Goal: Communication & Community: Answer question/provide support

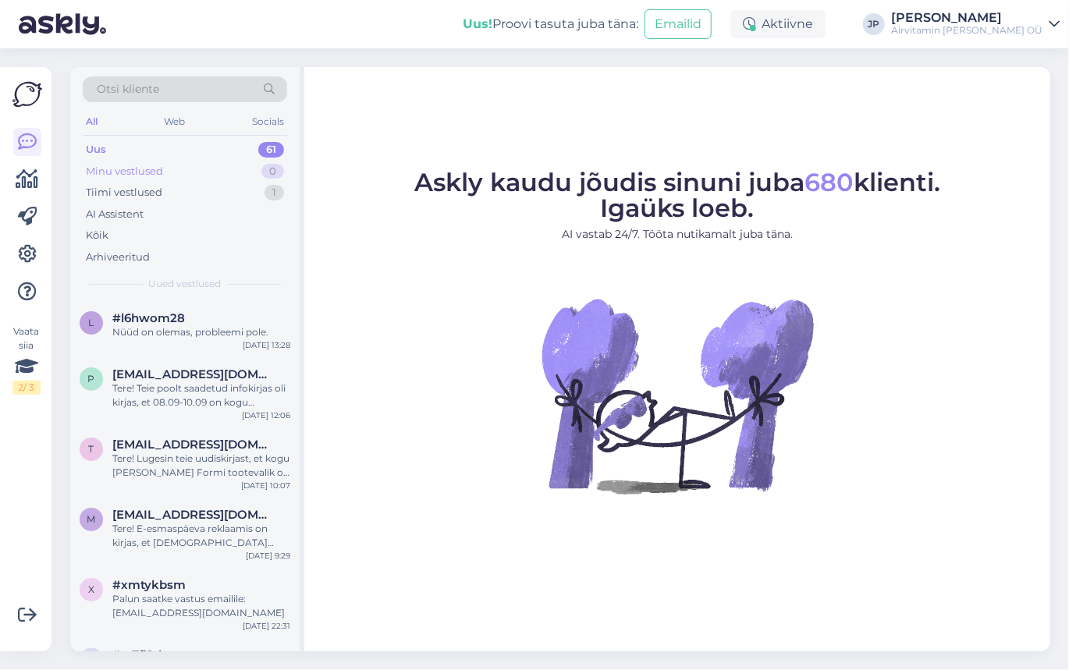
click at [135, 170] on div "Minu vestlused" at bounding box center [124, 172] width 77 height 16
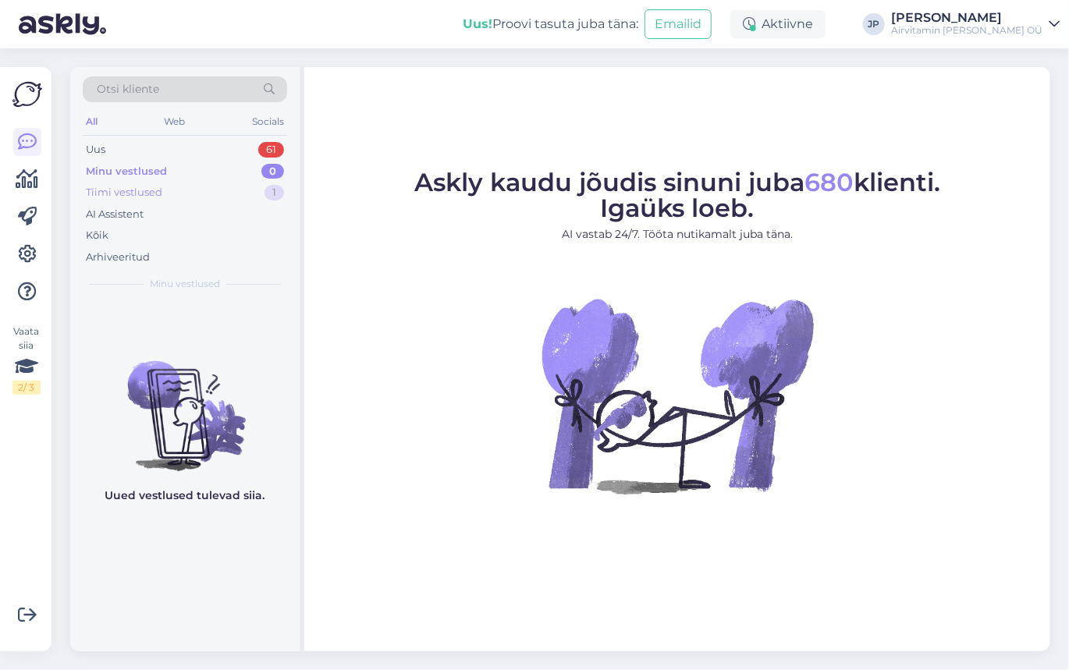
click at [127, 190] on div "Tiimi vestlused" at bounding box center [124, 193] width 76 height 16
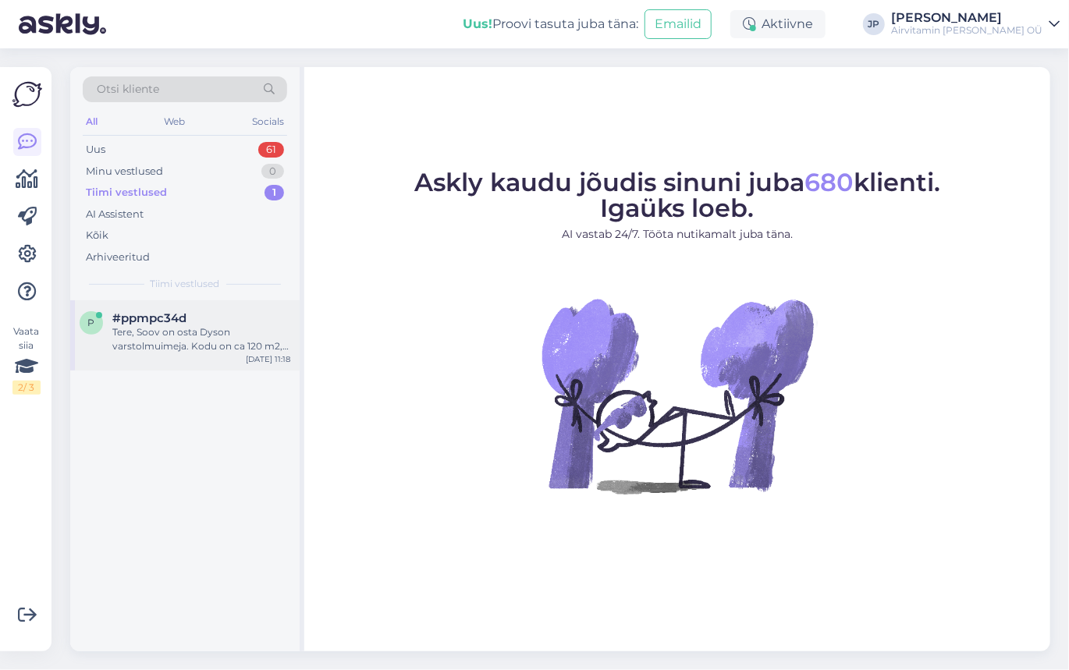
click at [175, 338] on div "Tere, Soov on osta Dyson varstolmuimeja. Kodu on ca 120 m2, kodus on 3 [PERSON_…" at bounding box center [201, 339] width 178 height 28
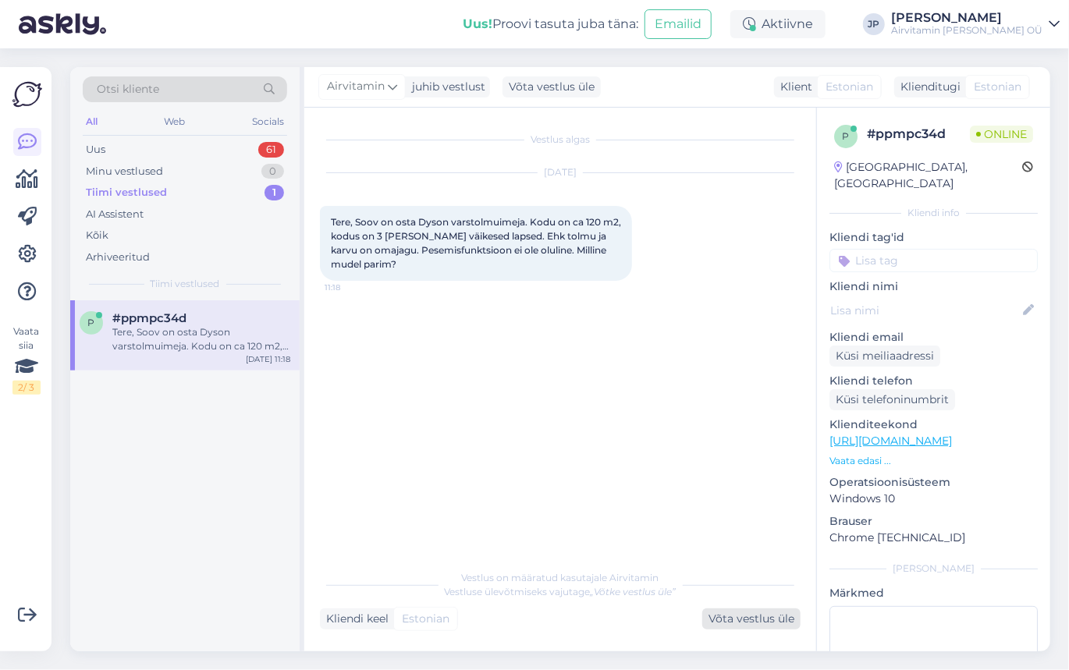
click at [727, 621] on div "Võta vestlus üle" at bounding box center [751, 618] width 98 height 21
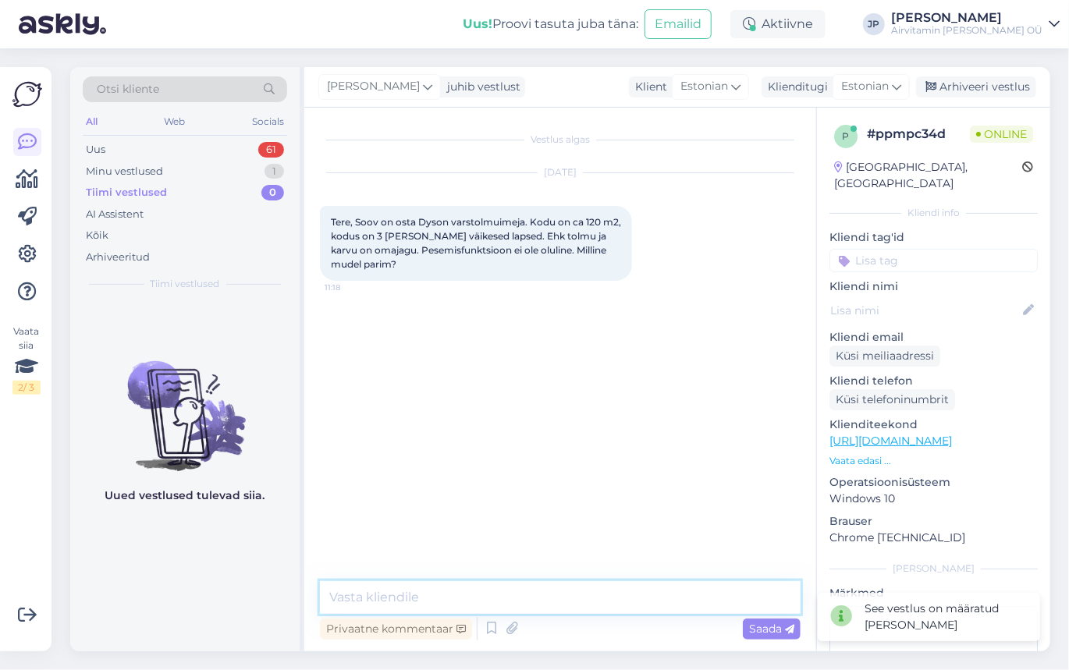
click at [381, 598] on textarea at bounding box center [560, 597] width 480 height 33
type textarea "Tere, Tänud päringu eest!"
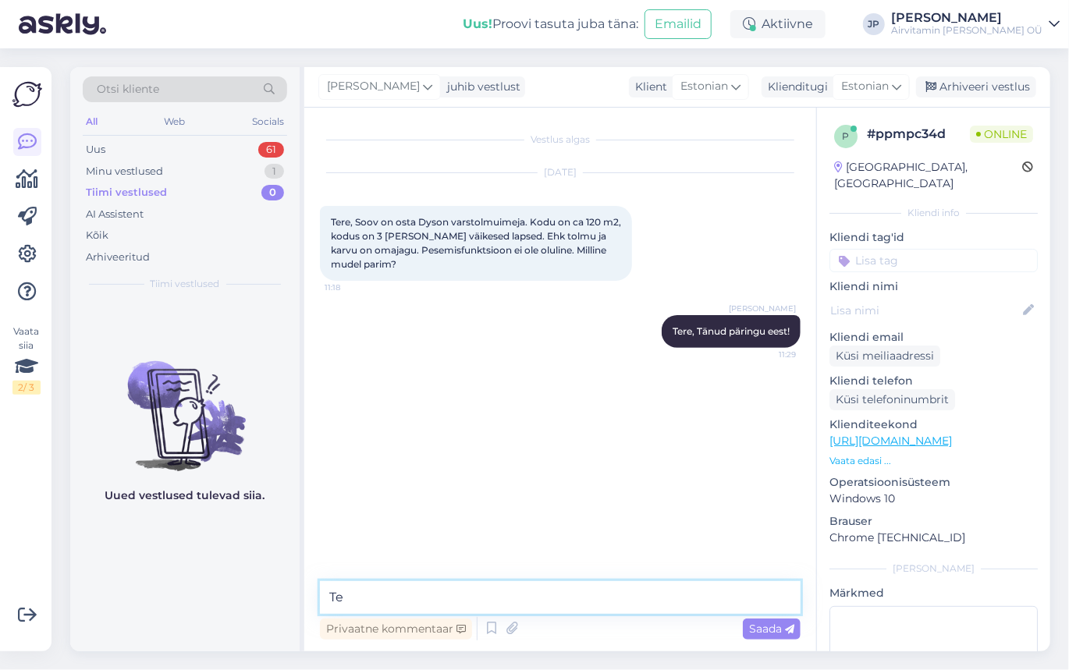
type textarea "T"
type textarea "Soovitaksime seadet alates V10 Absolute (kõik otsikud ja suur tolmunõu)"
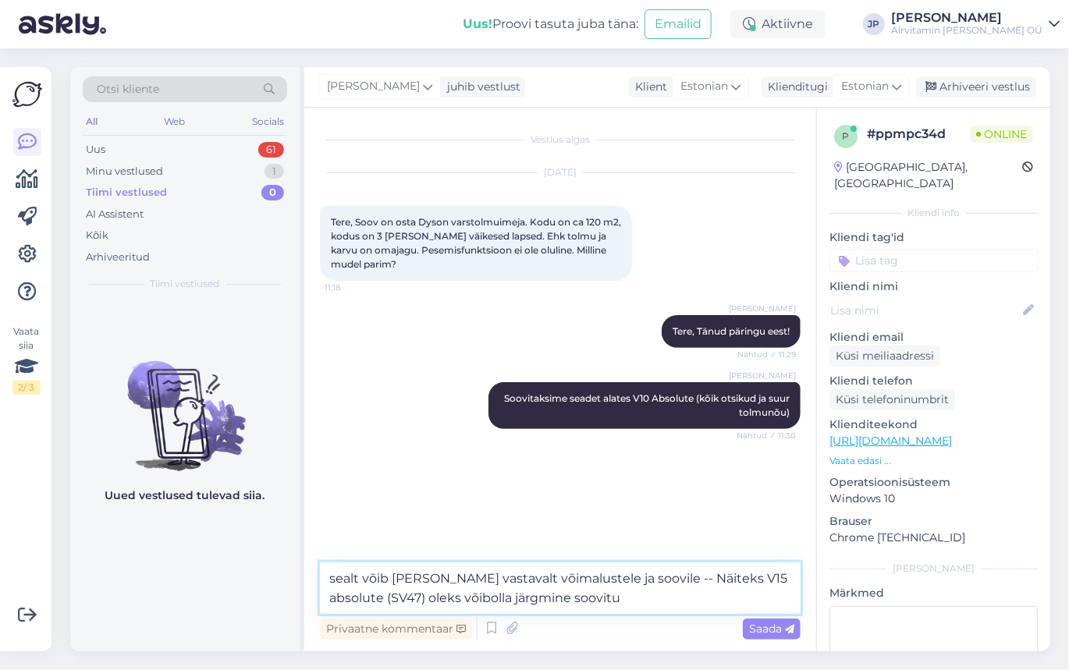
type textarea "sealt võib [PERSON_NAME] vastavalt võimalustele ja soovile -- Näiteks V15 absol…"
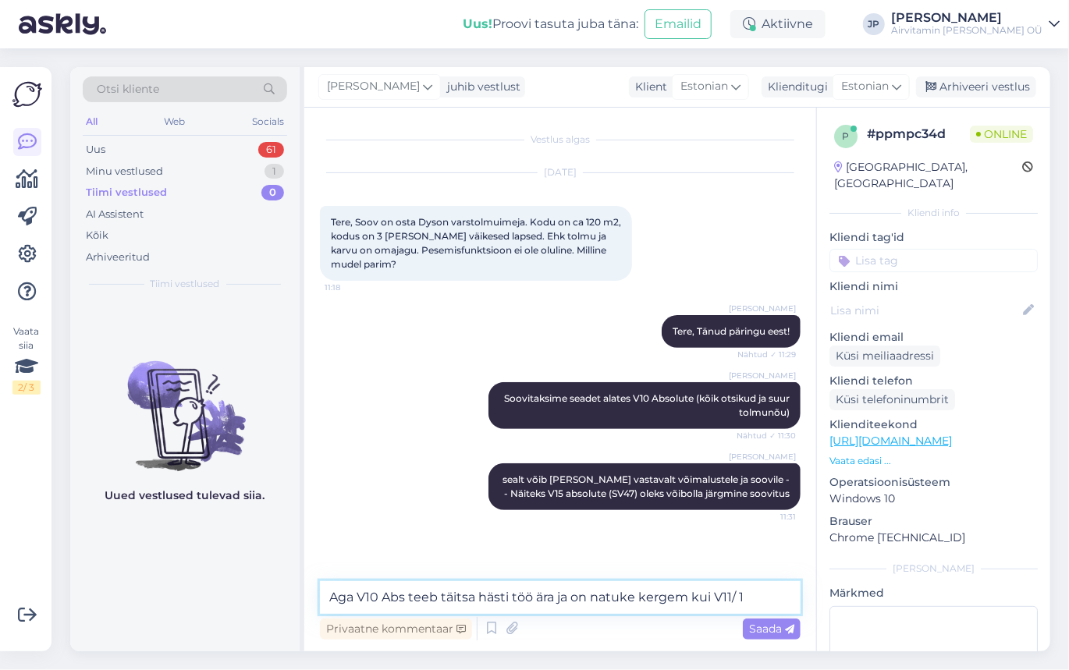
type textarea "Aga V10 Abs teeb täitsa hästi töö ära ja on natuke kergem kui V11/ 15"
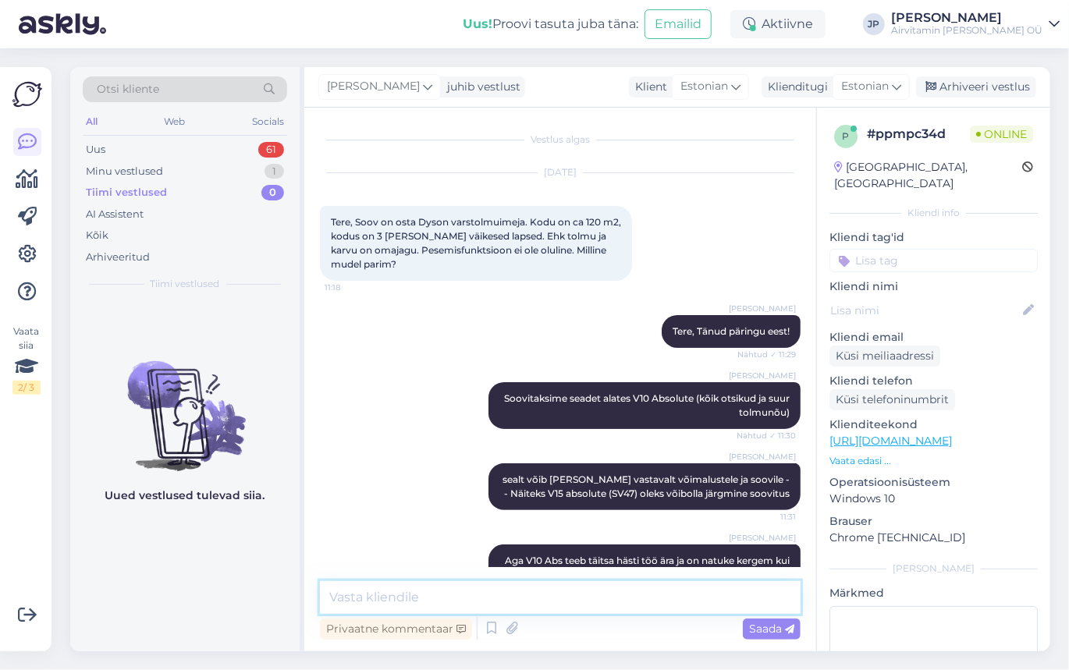
scroll to position [41, 0]
